Goal: Book appointment/travel/reservation

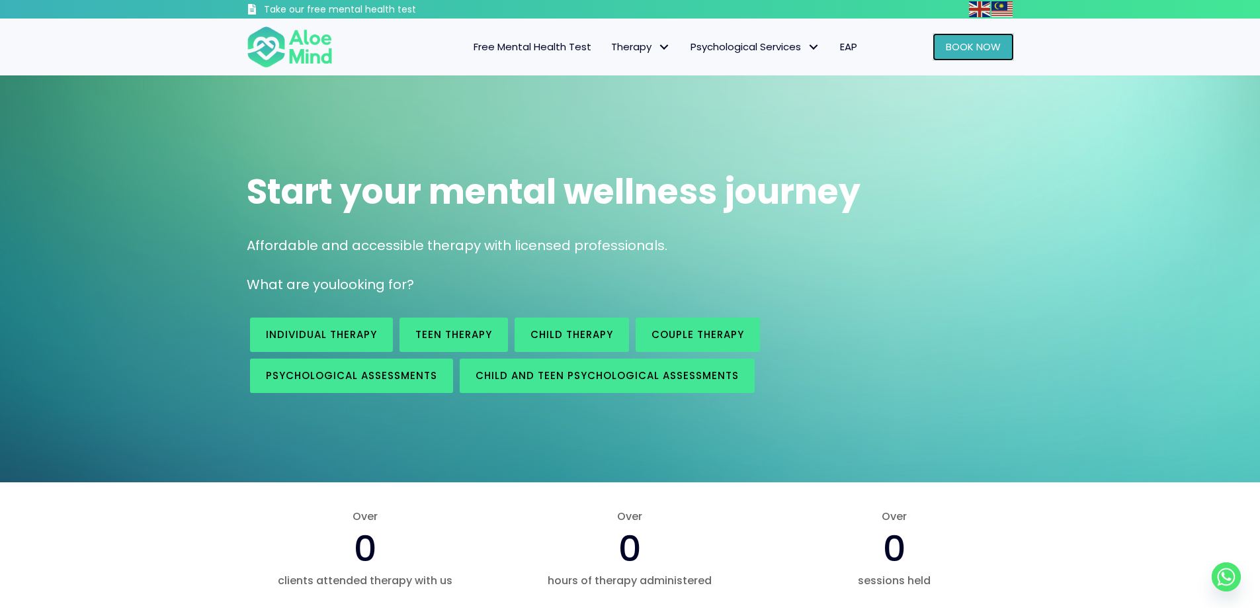
click at [983, 58] on link "Book Now" at bounding box center [972, 47] width 81 height 28
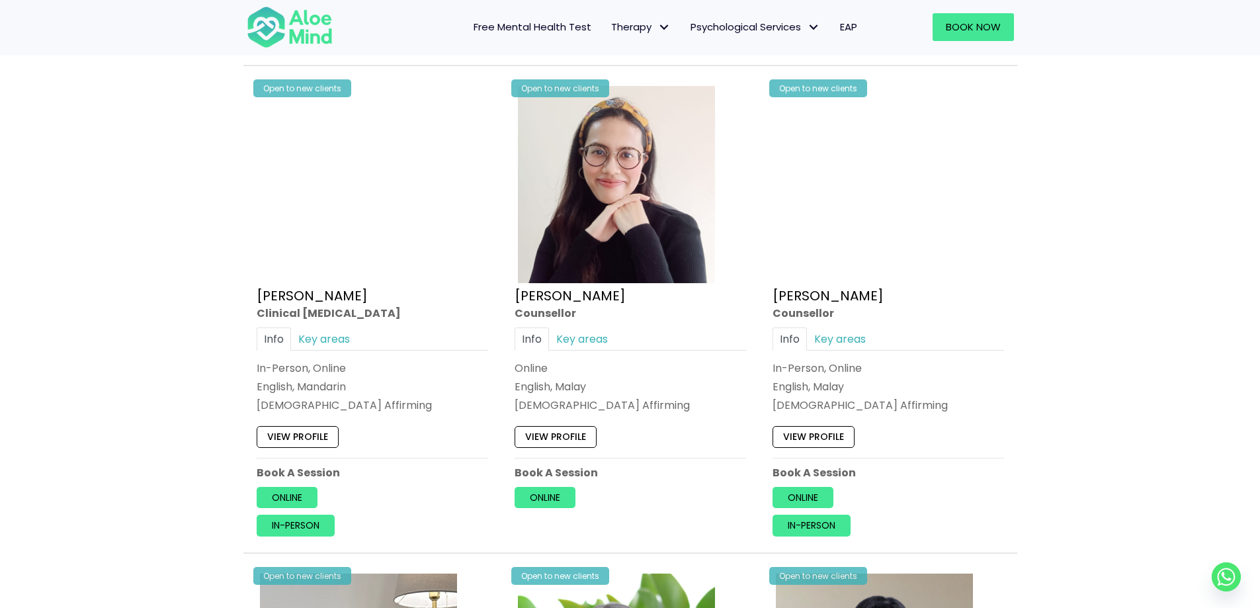
scroll to position [3108, 0]
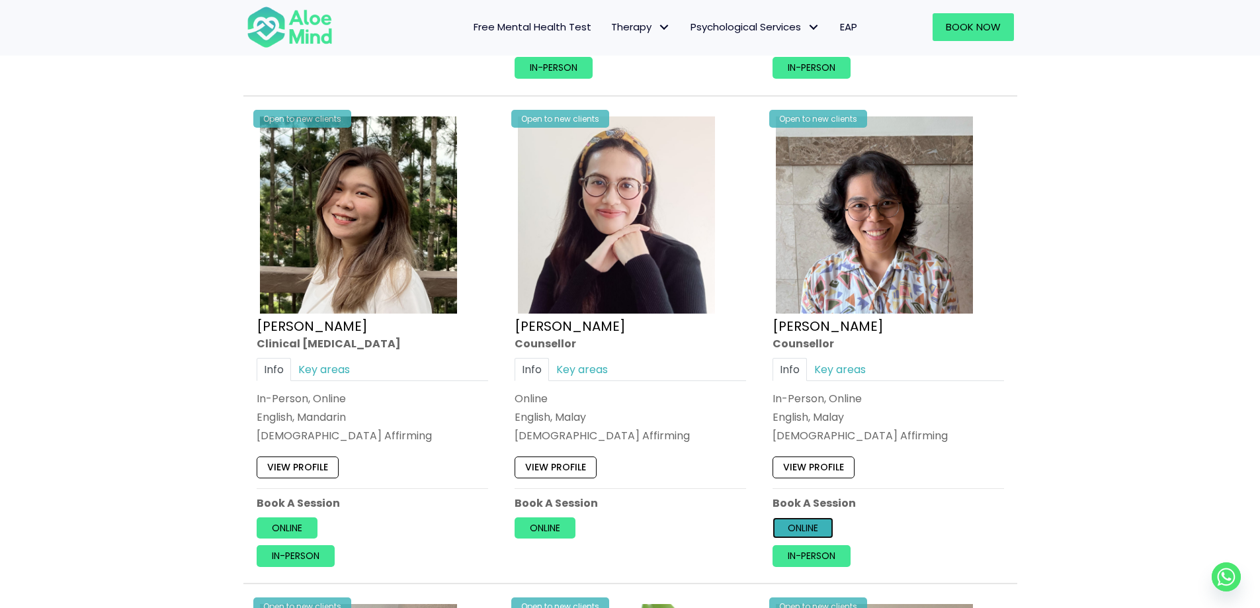
click at [808, 524] on link "Online" at bounding box center [802, 527] width 61 height 21
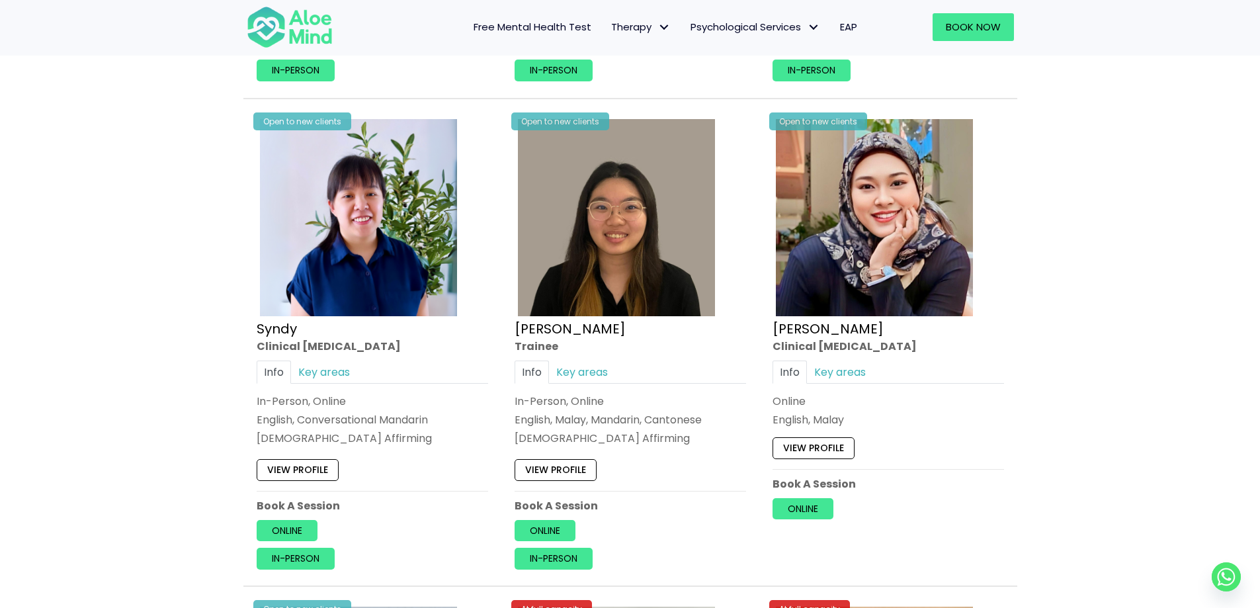
scroll to position [4166, 0]
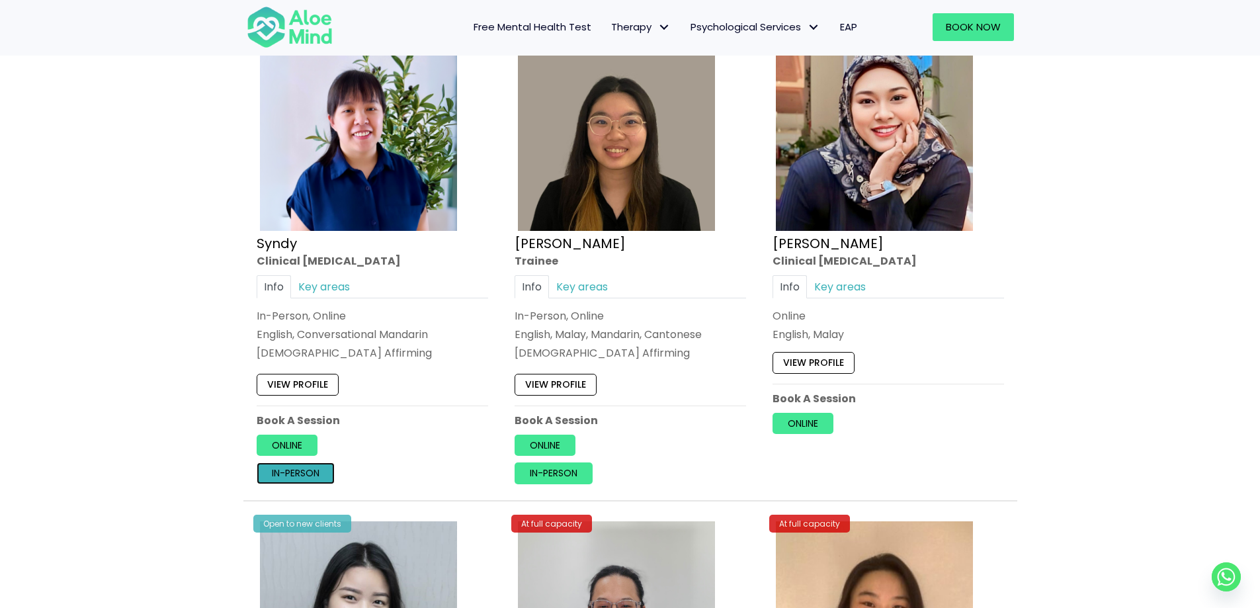
click at [307, 471] on link "In-person" at bounding box center [296, 472] width 78 height 21
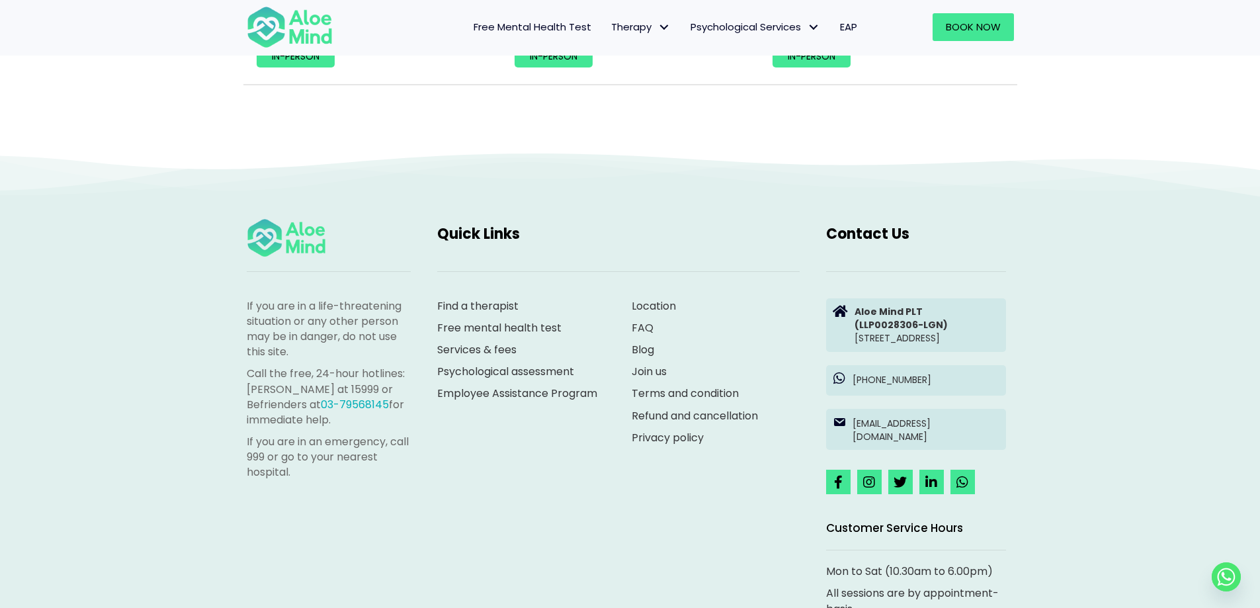
scroll to position [6045, 0]
click at [649, 375] on link "Join us" at bounding box center [648, 370] width 35 height 15
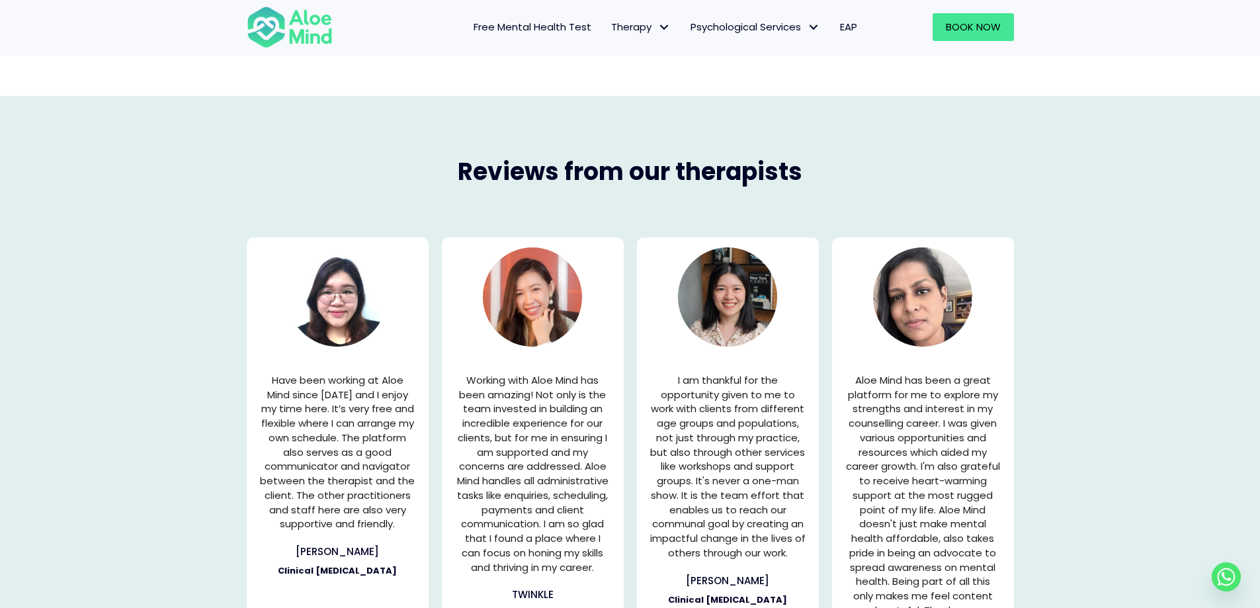
scroll to position [1719, 0]
